Goal: Task Accomplishment & Management: Use online tool/utility

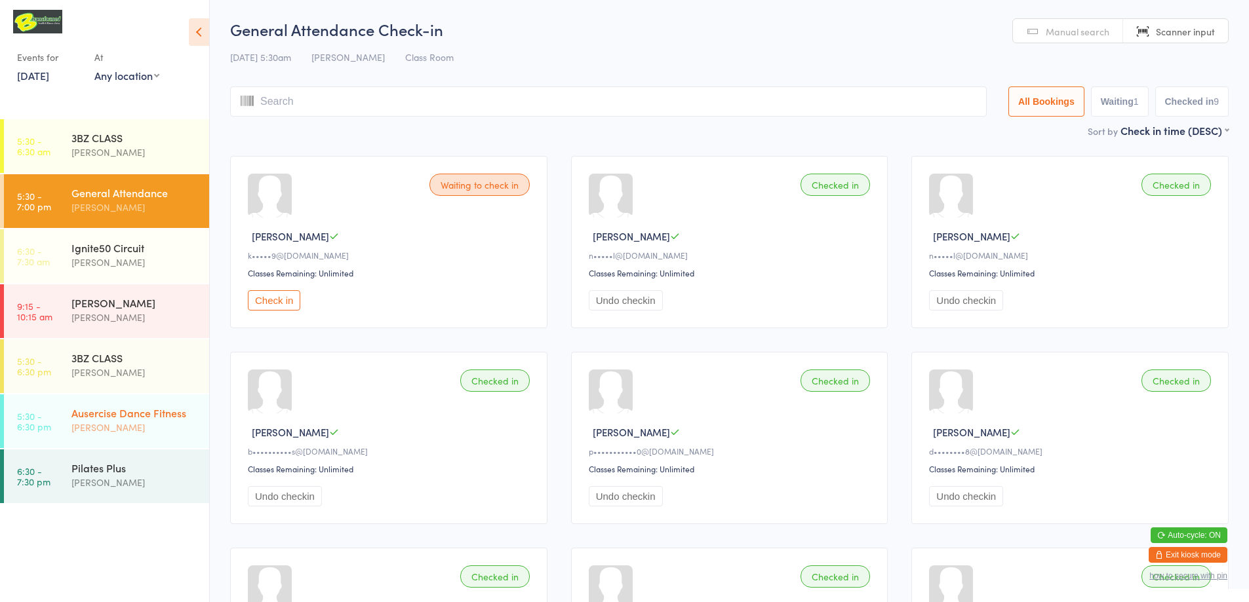
click at [161, 409] on div "Ausercise Dance Fitness" at bounding box center [134, 413] width 127 height 14
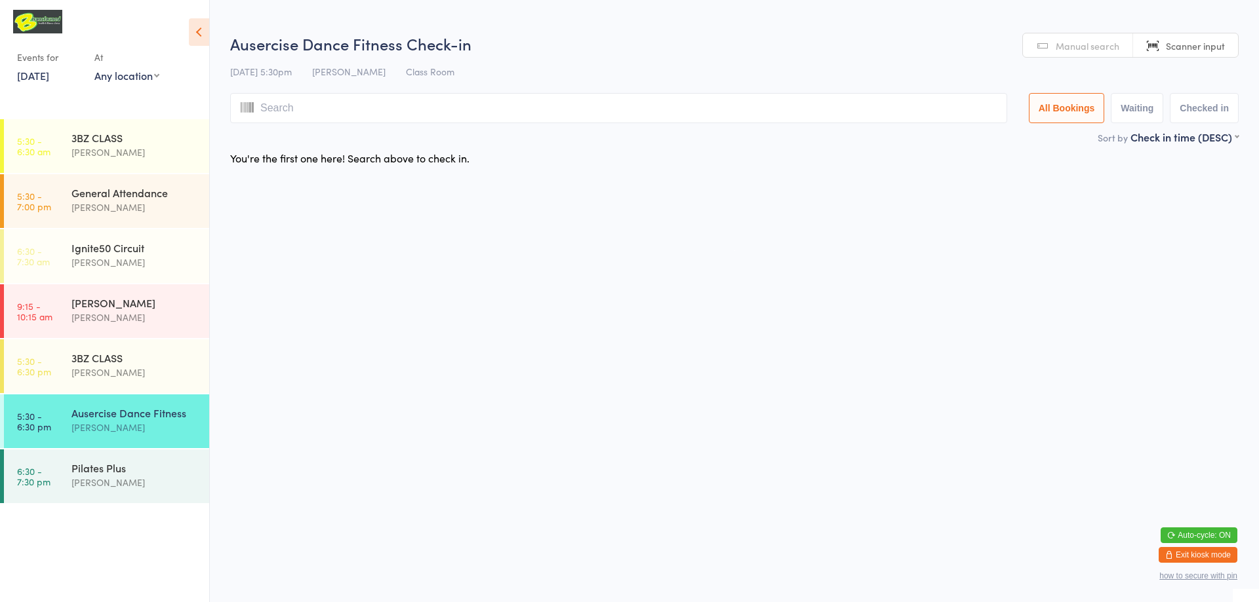
click at [841, 106] on input "search" at bounding box center [618, 108] width 777 height 30
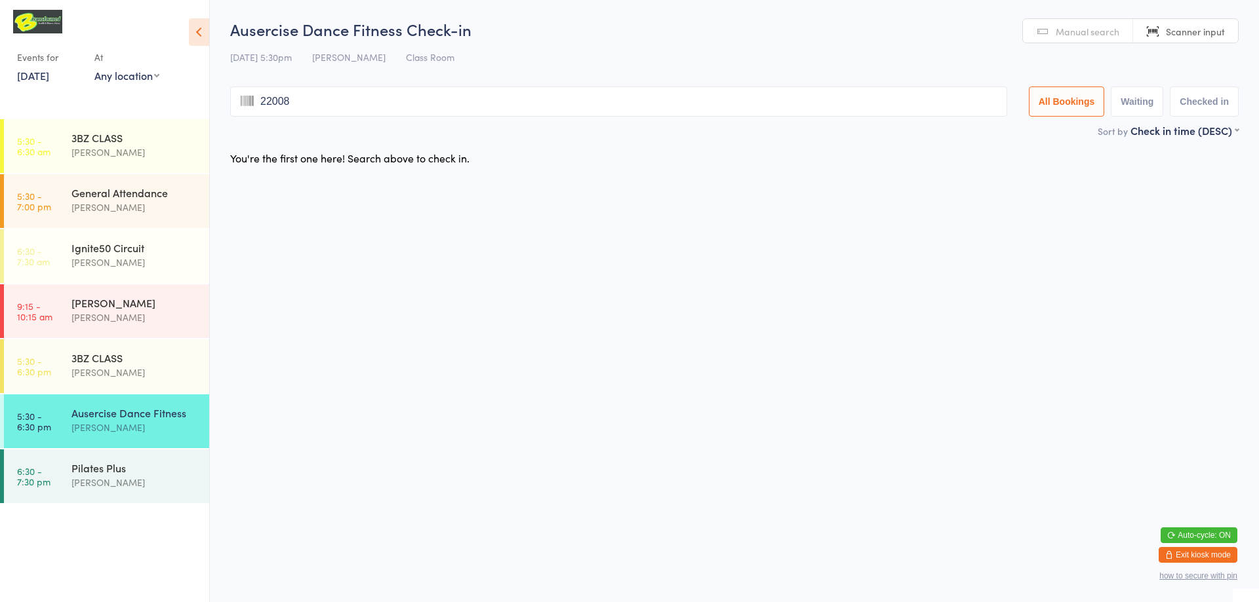
type input "220081"
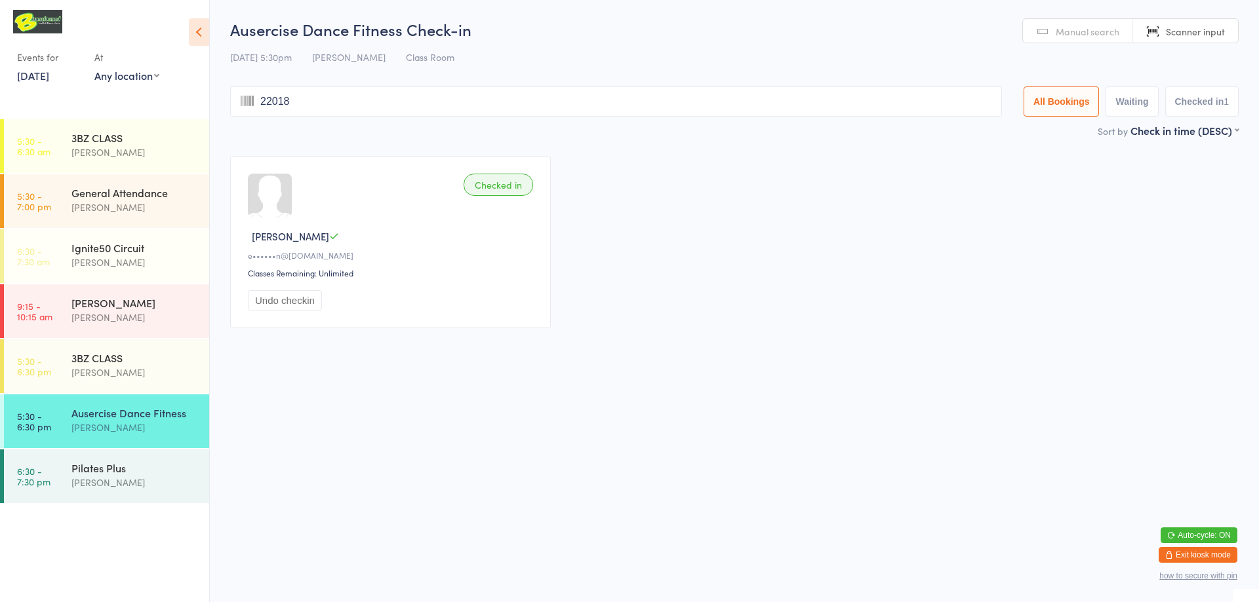
type input "220185"
click at [283, 304] on button "Undo checkin" at bounding box center [285, 300] width 74 height 20
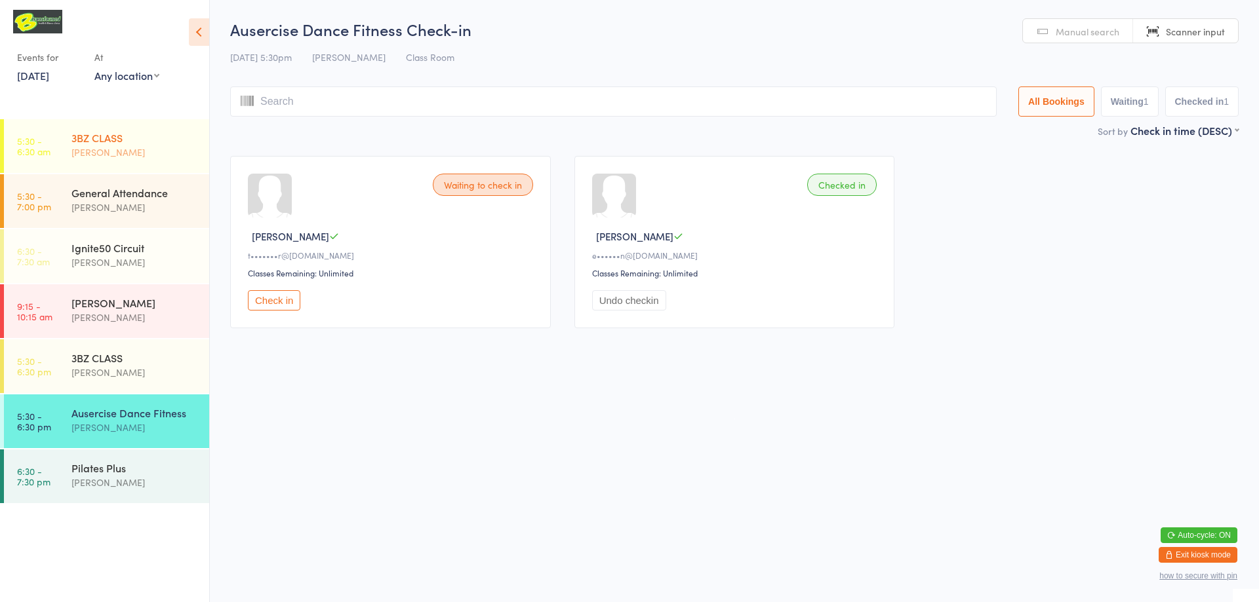
click at [112, 142] on div "3BZ CLASS" at bounding box center [134, 137] width 127 height 14
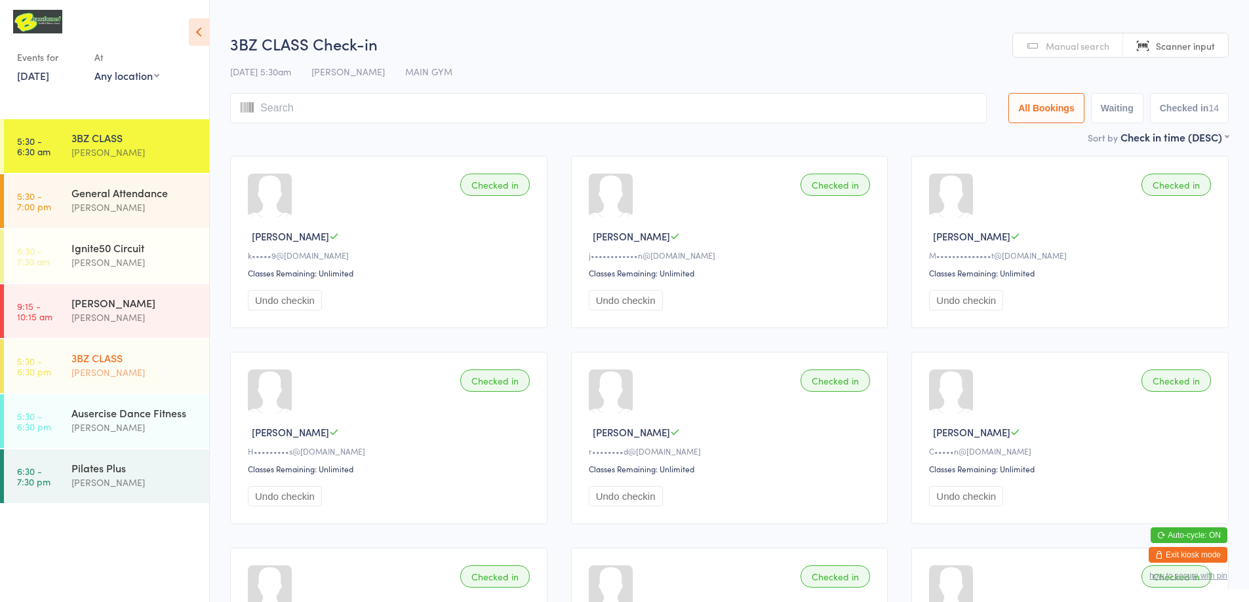
click at [127, 359] on div "3BZ CLASS" at bounding box center [134, 358] width 127 height 14
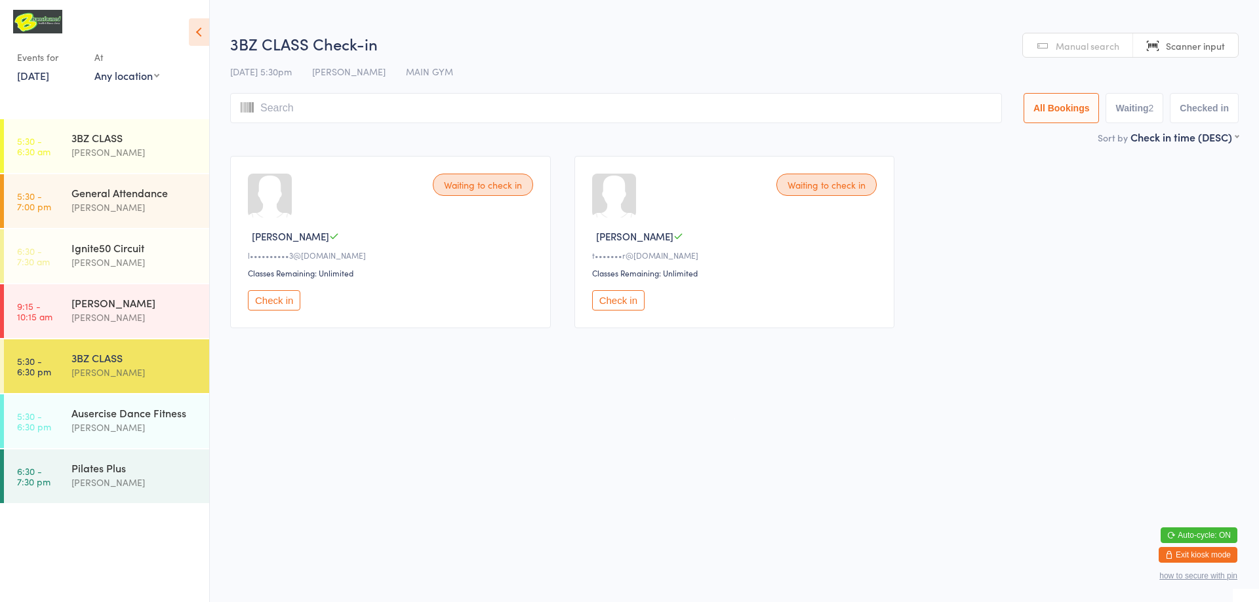
click at [612, 298] on button "Check in" at bounding box center [618, 300] width 52 height 20
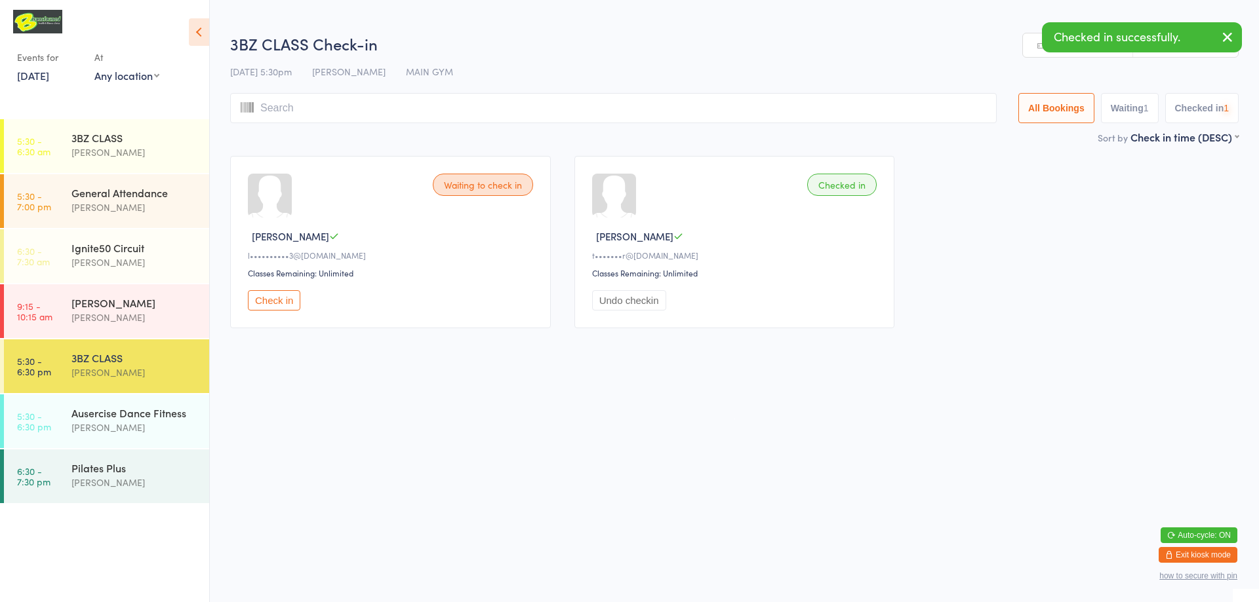
click at [268, 302] on button "Check in" at bounding box center [274, 300] width 52 height 20
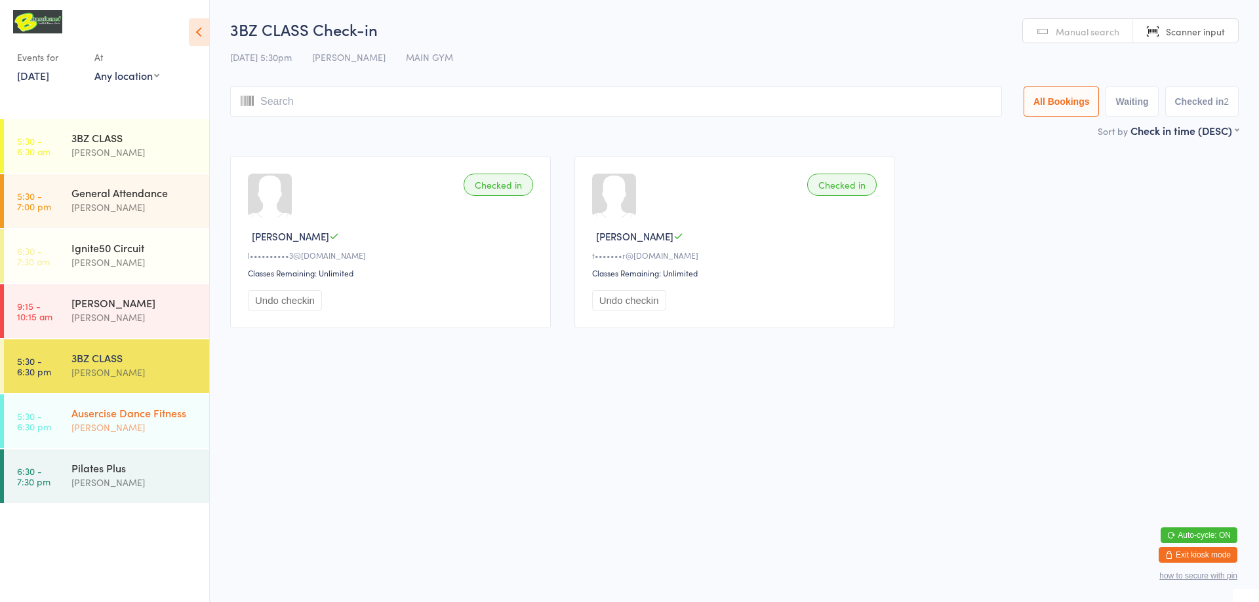
click at [75, 414] on div "Ausercise Dance Fitness" at bounding box center [134, 413] width 127 height 14
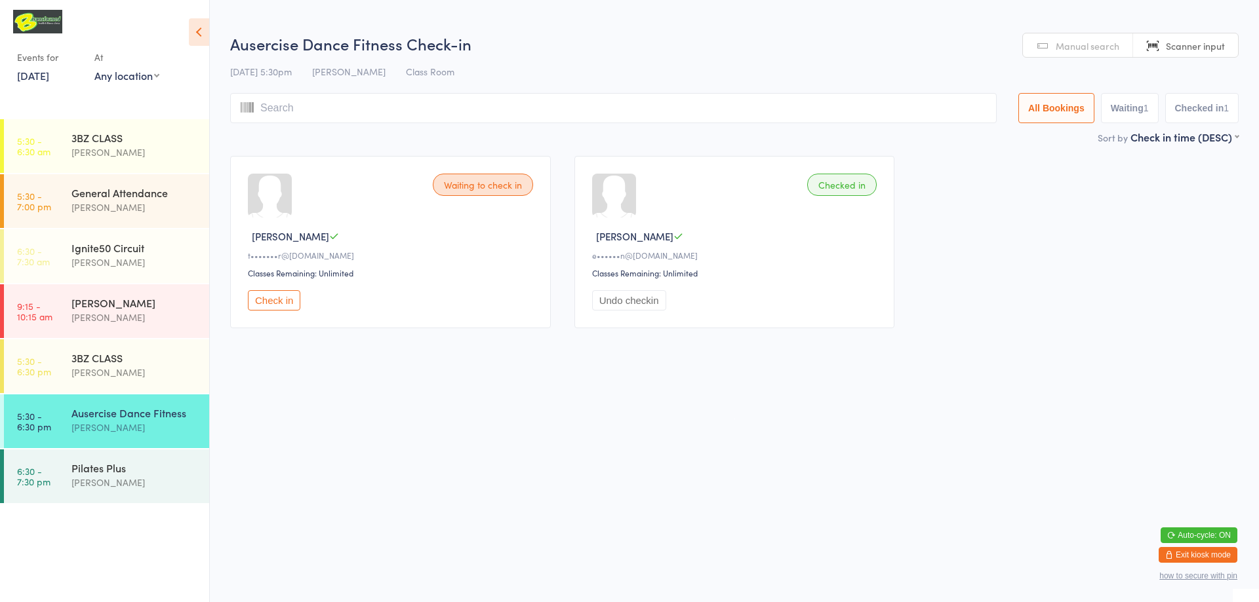
click at [350, 117] on input "search" at bounding box center [613, 108] width 766 height 30
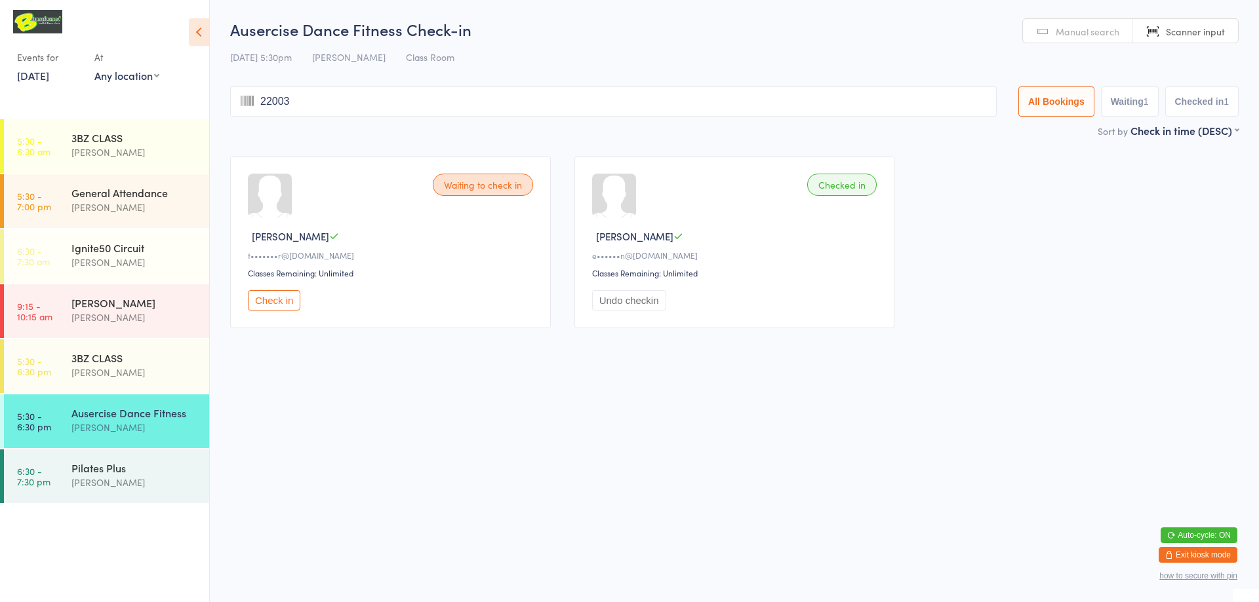
type input "220033"
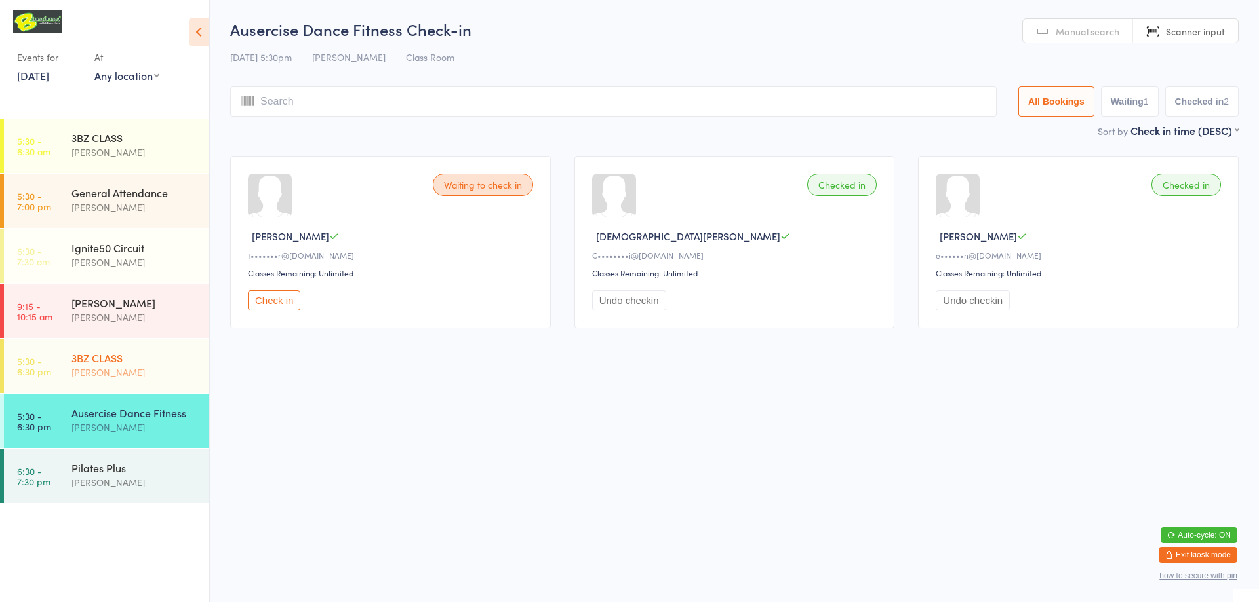
click at [107, 374] on div "[PERSON_NAME]" at bounding box center [134, 372] width 127 height 15
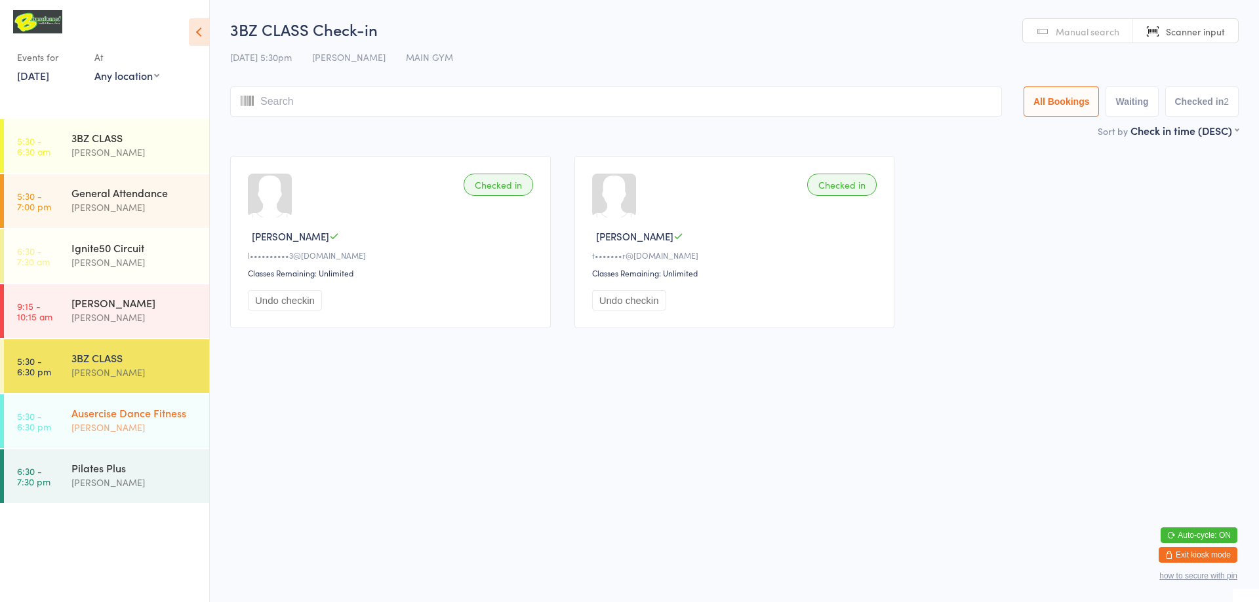
drag, startPoint x: 1148, startPoint y: 570, endPoint x: 174, endPoint y: 429, distance: 983.6
click at [174, 429] on div "[PERSON_NAME]" at bounding box center [134, 427] width 127 height 15
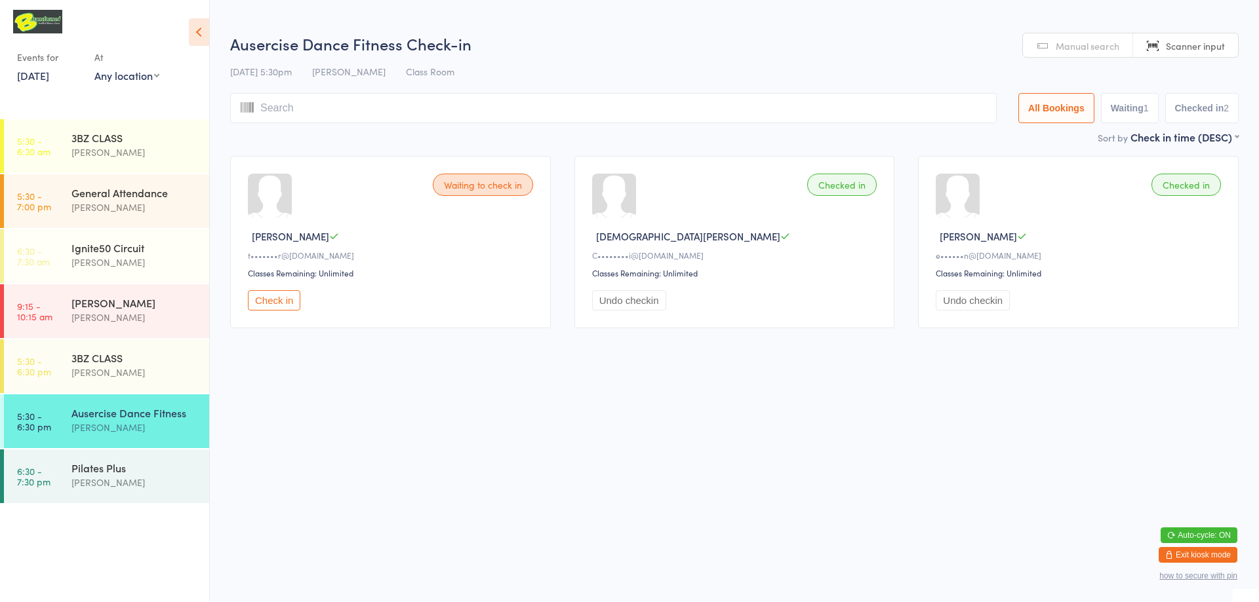
click at [473, 106] on input "search" at bounding box center [613, 108] width 766 height 30
type input "220037"
